Goal: Task Accomplishment & Management: Use online tool/utility

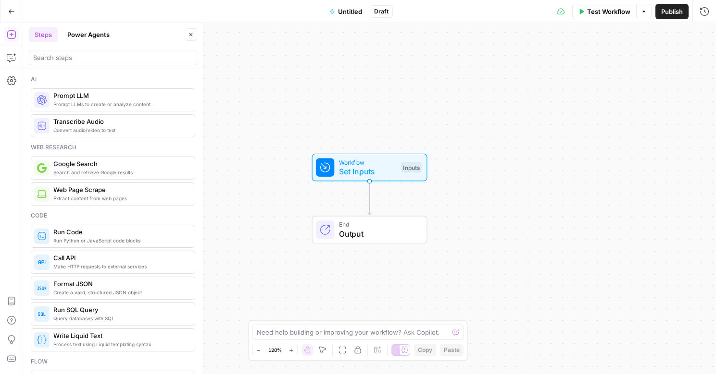
drag, startPoint x: 365, startPoint y: 145, endPoint x: 352, endPoint y: 162, distance: 21.7
click at [364, 145] on div "Workflow Set Inputs Inputs End Output" at bounding box center [369, 198] width 693 height 351
click at [354, 162] on span "Workflow" at bounding box center [366, 162] width 57 height 9
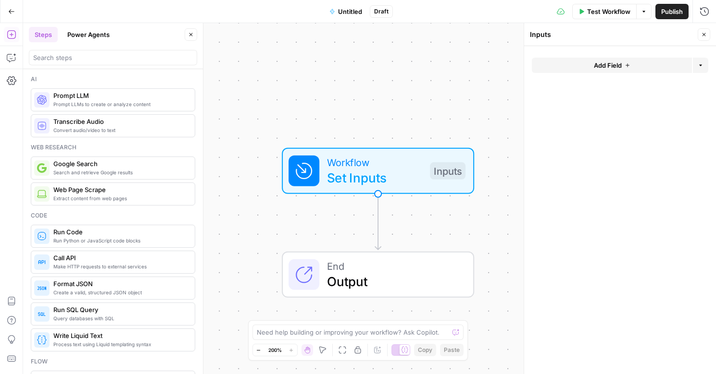
click at [614, 66] on span "Add Field" at bounding box center [608, 66] width 28 height 10
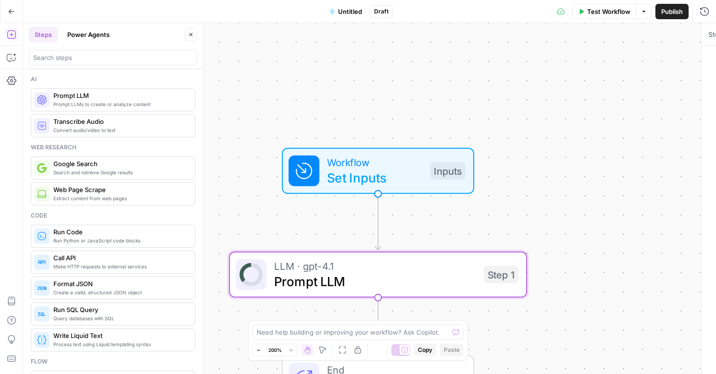
type textarea "Prompt LLM"
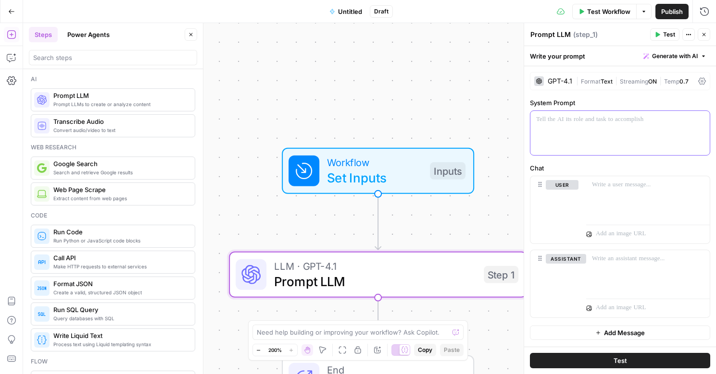
click at [570, 147] on div at bounding box center [619, 133] width 179 height 44
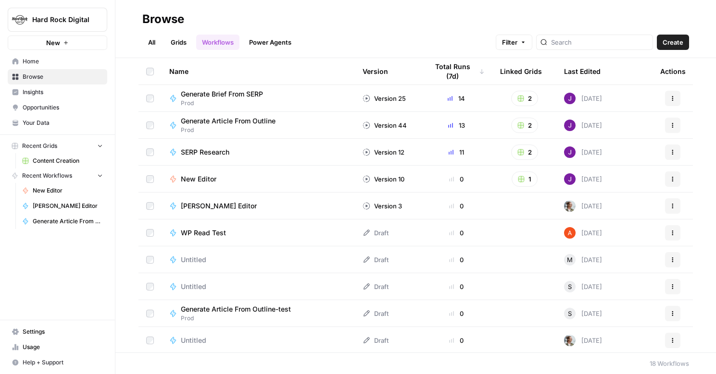
click at [202, 177] on span "New Editor" at bounding box center [199, 180] width 36 height 10
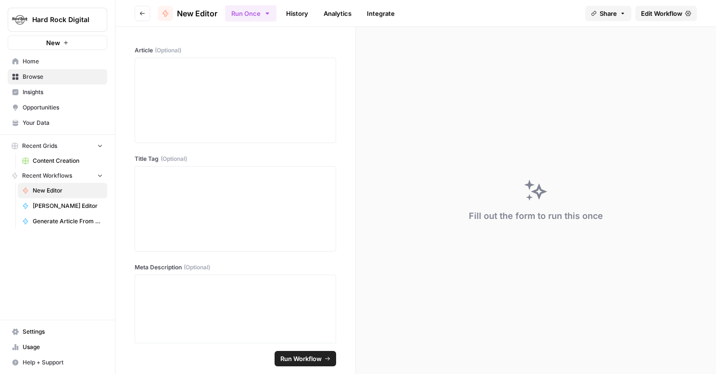
click at [207, 14] on span "New Editor" at bounding box center [197, 14] width 40 height 12
click at [136, 14] on button "Go back" at bounding box center [142, 13] width 15 height 15
click at [147, 16] on button "Go back" at bounding box center [142, 13] width 15 height 15
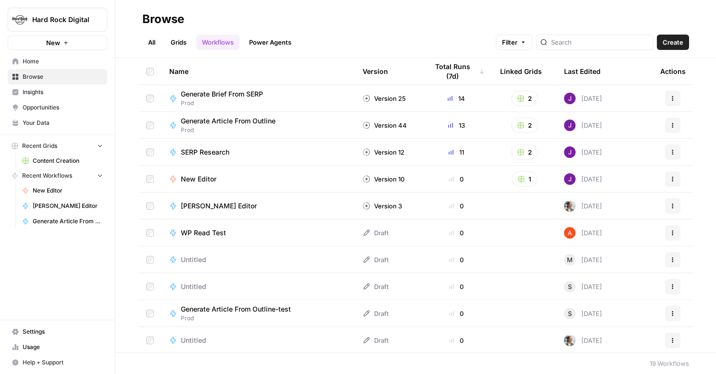
click at [525, 181] on button "1" at bounding box center [525, 179] width 26 height 15
click at [630, 177] on td "8 days ago" at bounding box center [604, 179] width 96 height 26
click at [679, 177] on button "Actions" at bounding box center [672, 179] width 15 height 15
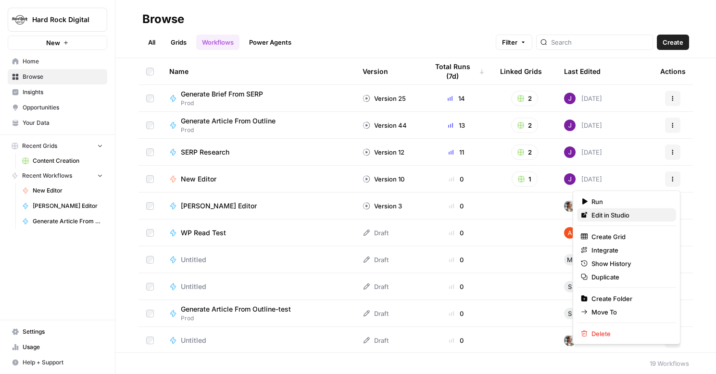
click at [627, 214] on span "Edit in Studio" at bounding box center [629, 216] width 77 height 10
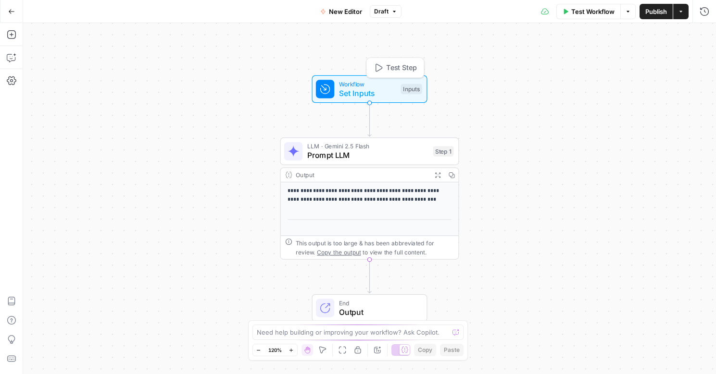
click at [369, 86] on span "Workflow" at bounding box center [367, 83] width 57 height 9
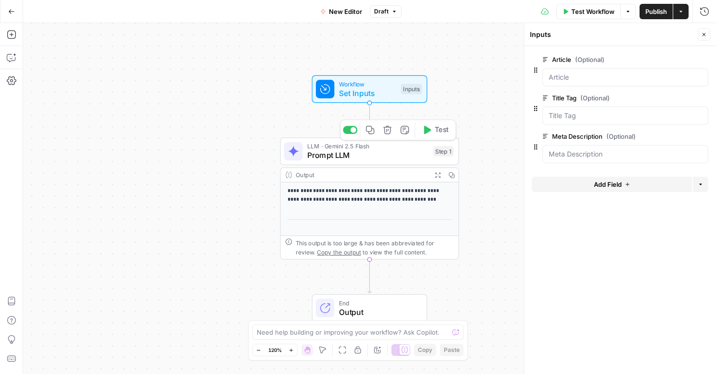
click at [374, 152] on span "Prompt LLM" at bounding box center [367, 156] width 121 height 12
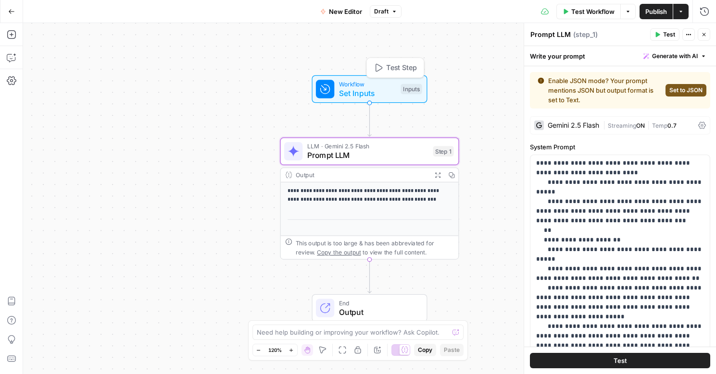
click at [352, 88] on span "Set Inputs" at bounding box center [367, 93] width 57 height 12
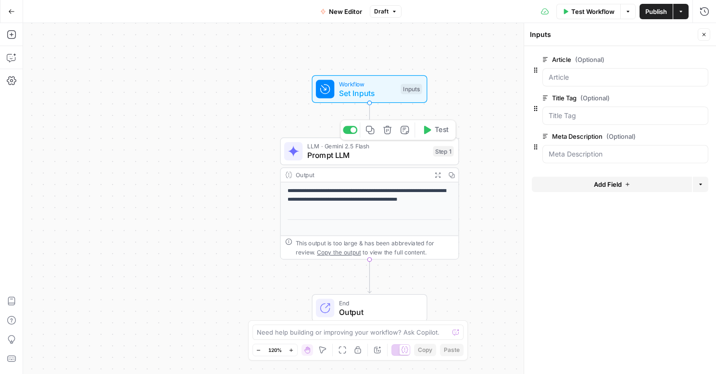
click at [339, 163] on div "LLM · Gemini 2.5 Flash Prompt LLM Step 1 Copy step Delete step Add Note Test" at bounding box center [369, 151] width 179 height 28
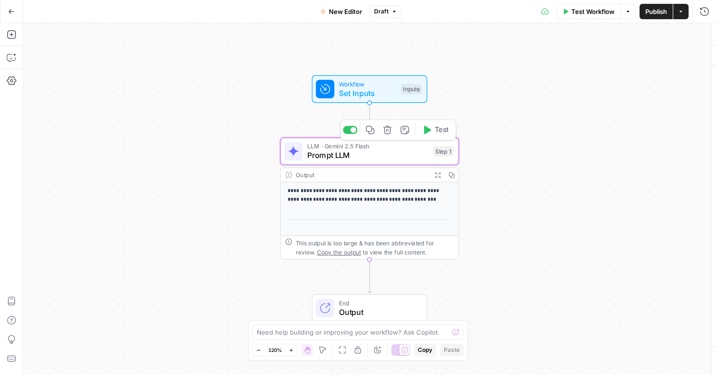
type textarea "Prompt LLM"
